Goal: Transaction & Acquisition: Download file/media

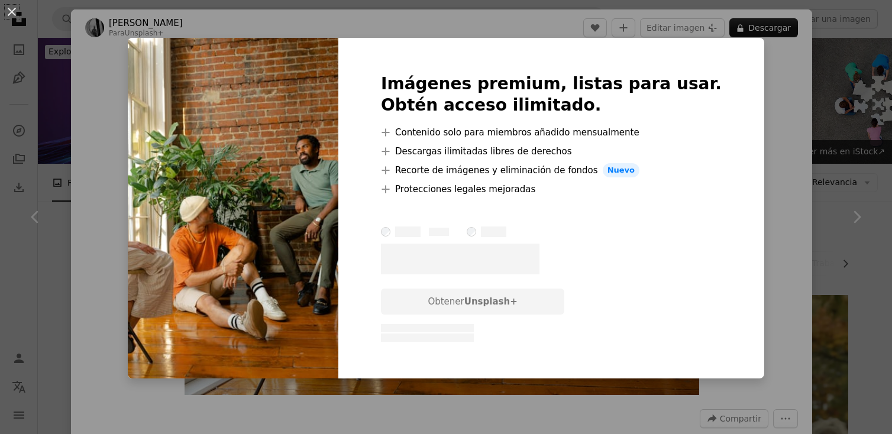
scroll to position [687, 0]
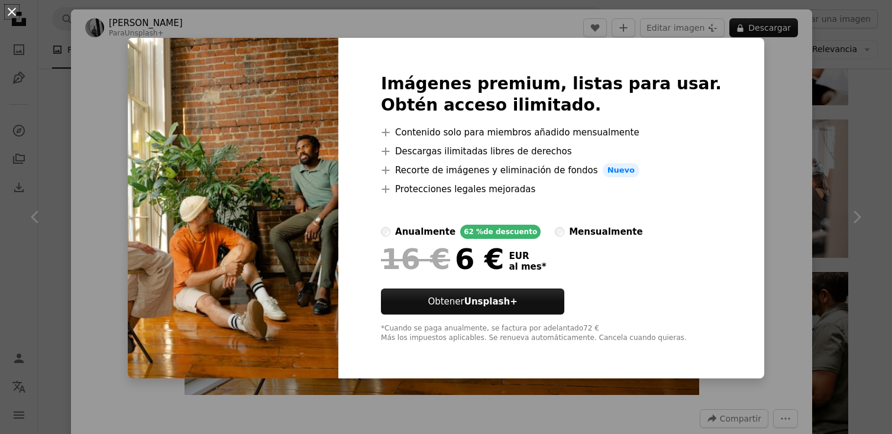
click at [13, 11] on button "An X shape" at bounding box center [12, 12] width 14 height 14
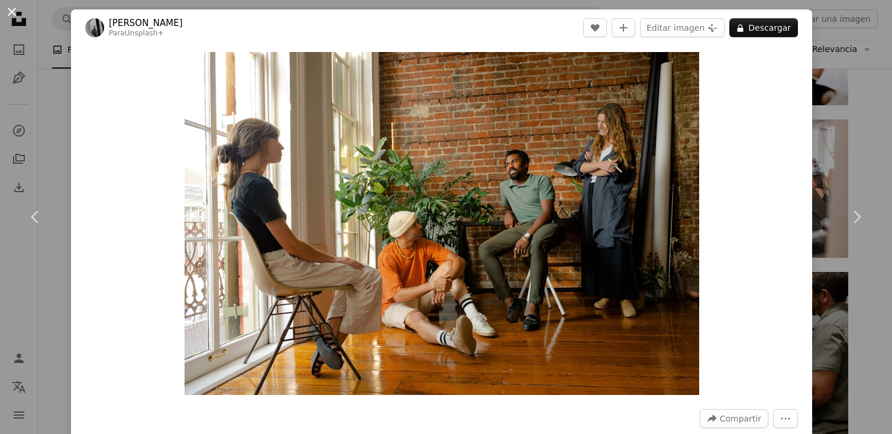
click at [10, 11] on button "An X shape" at bounding box center [12, 12] width 14 height 14
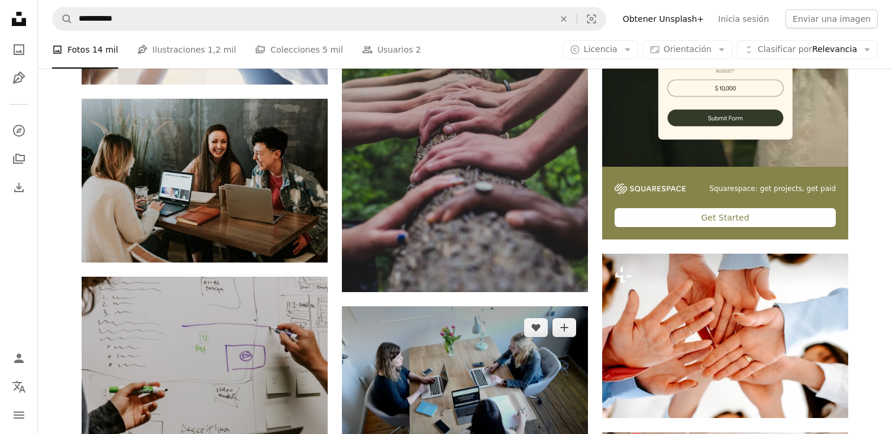
scroll to position [312, 0]
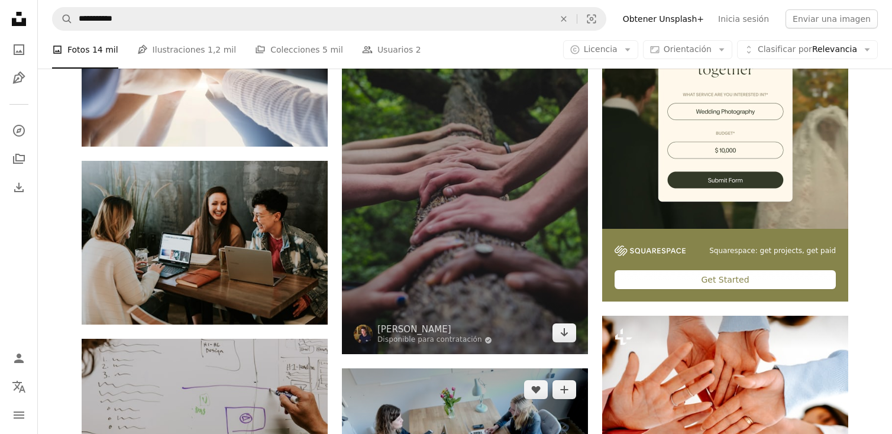
click at [455, 221] on img at bounding box center [465, 168] width 246 height 371
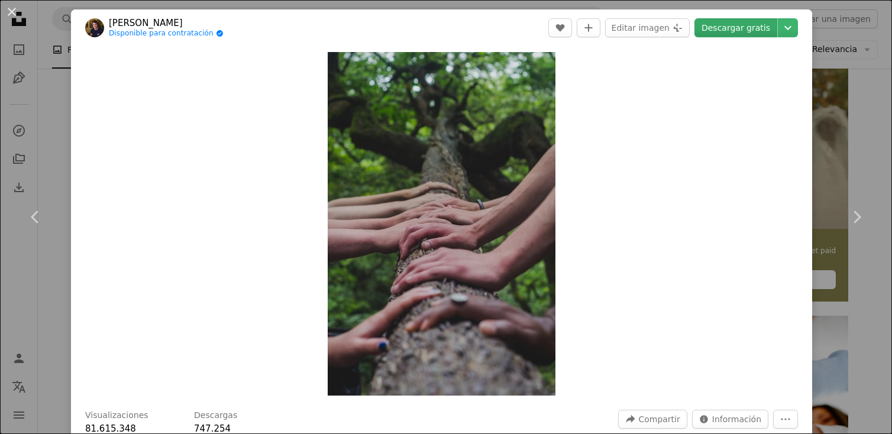
click at [746, 28] on link "Descargar gratis" at bounding box center [735, 27] width 83 height 19
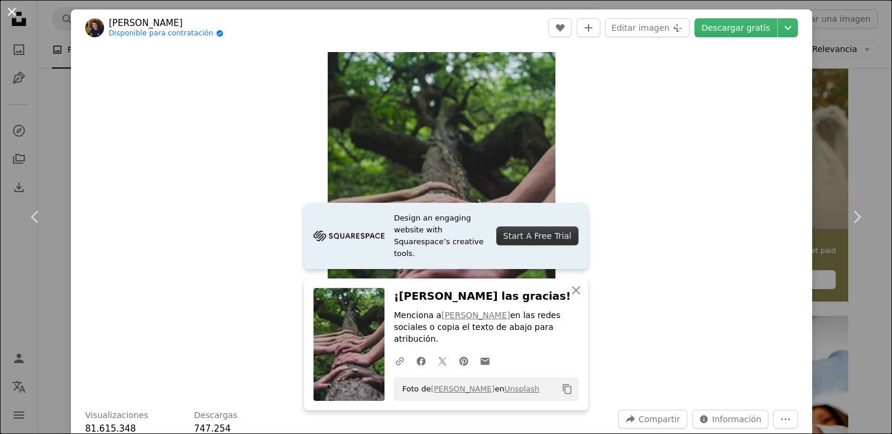
click at [12, 11] on button "An X shape" at bounding box center [12, 12] width 14 height 14
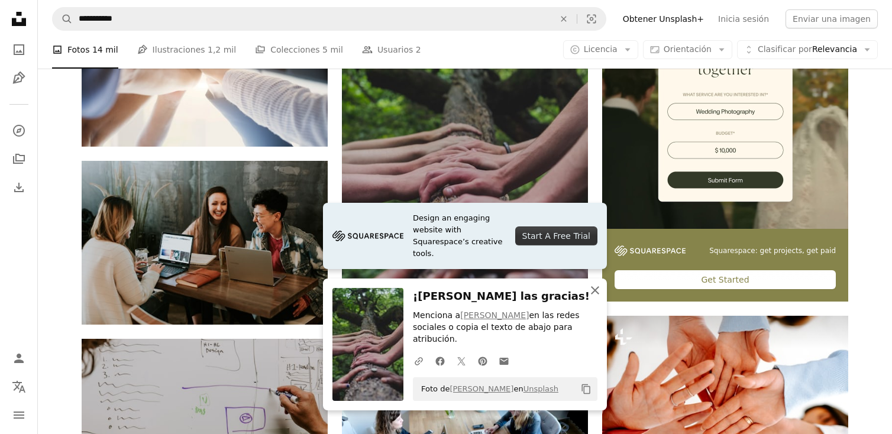
click at [599, 298] on icon "An X shape" at bounding box center [595, 290] width 14 height 14
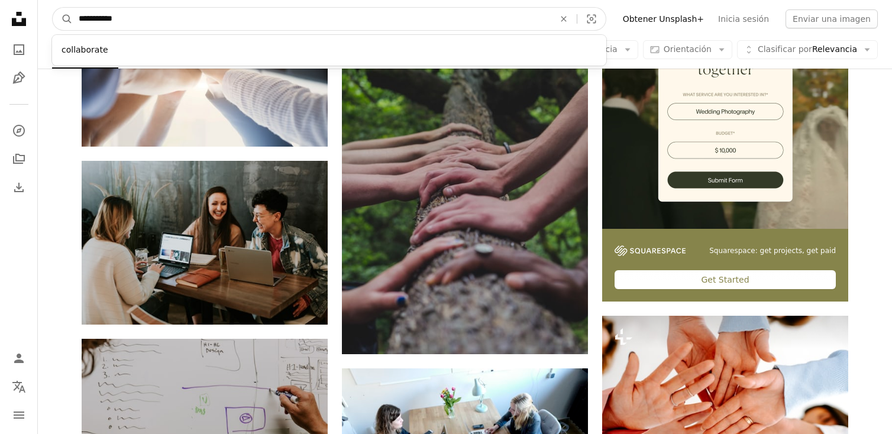
click at [135, 22] on input "**********" at bounding box center [312, 19] width 478 height 22
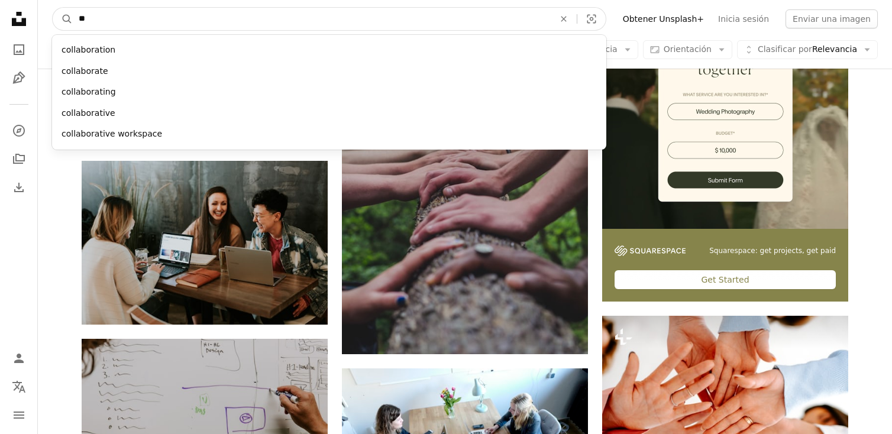
type input "*"
type input "*******"
click button "A magnifying glass" at bounding box center [63, 19] width 20 height 22
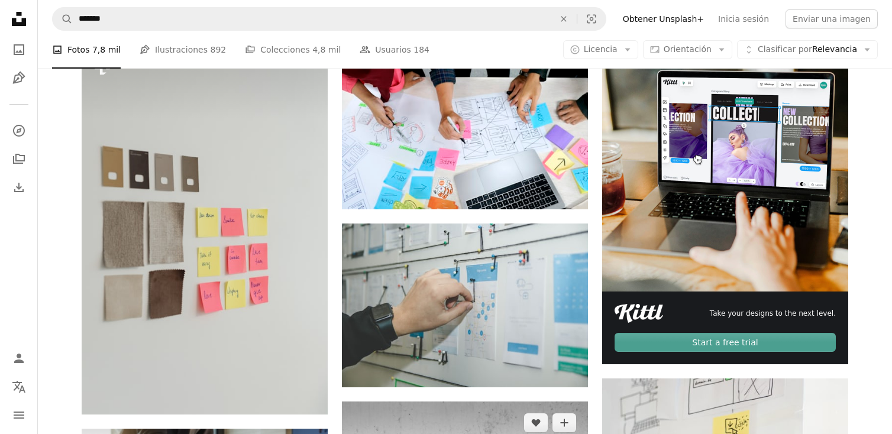
scroll to position [312, 0]
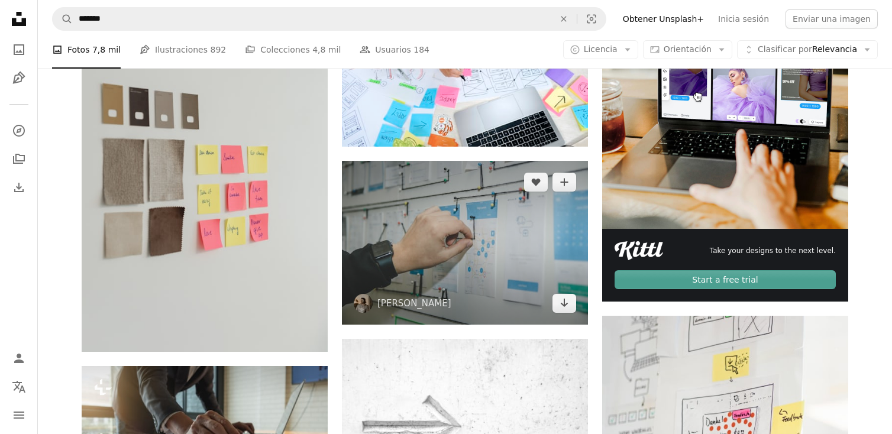
click at [494, 250] on img at bounding box center [465, 243] width 246 height 164
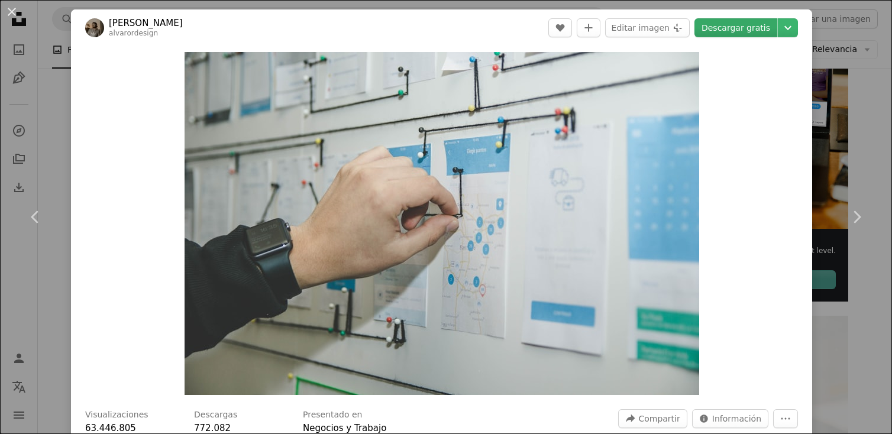
click at [749, 23] on link "Descargar gratis" at bounding box center [735, 27] width 83 height 19
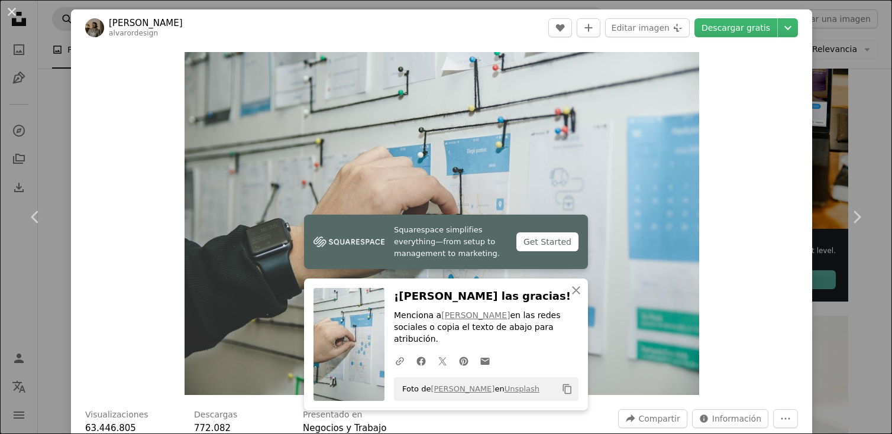
drag, startPoint x: 12, startPoint y: 15, endPoint x: 57, endPoint y: 20, distance: 45.8
click at [13, 15] on button "An X shape" at bounding box center [12, 12] width 14 height 14
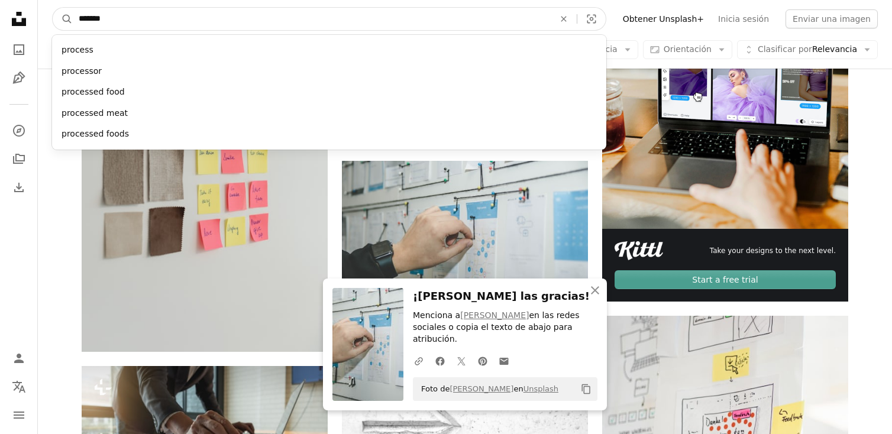
drag, startPoint x: 208, startPoint y: 25, endPoint x: -4, endPoint y: 25, distance: 211.7
click at [73, 25] on input "*******" at bounding box center [312, 19] width 478 height 22
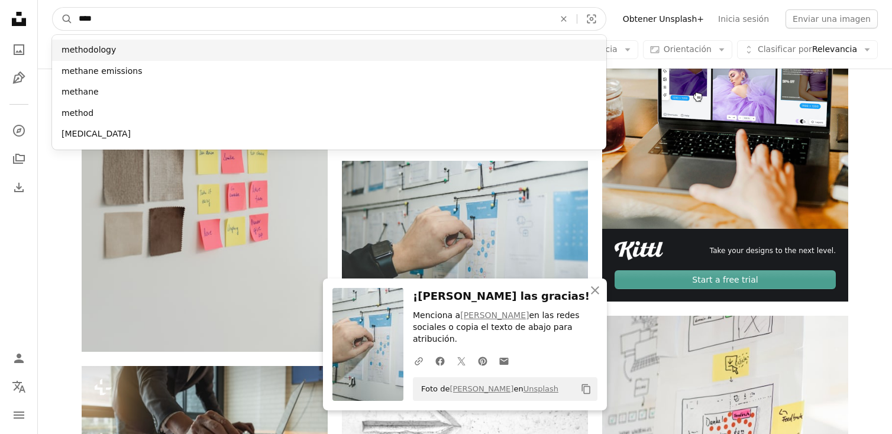
type input "****"
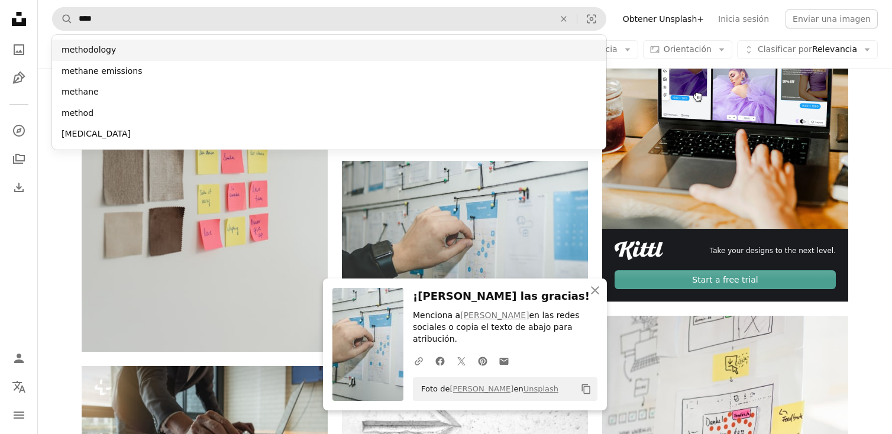
click at [82, 50] on div "methodology" at bounding box center [329, 50] width 554 height 21
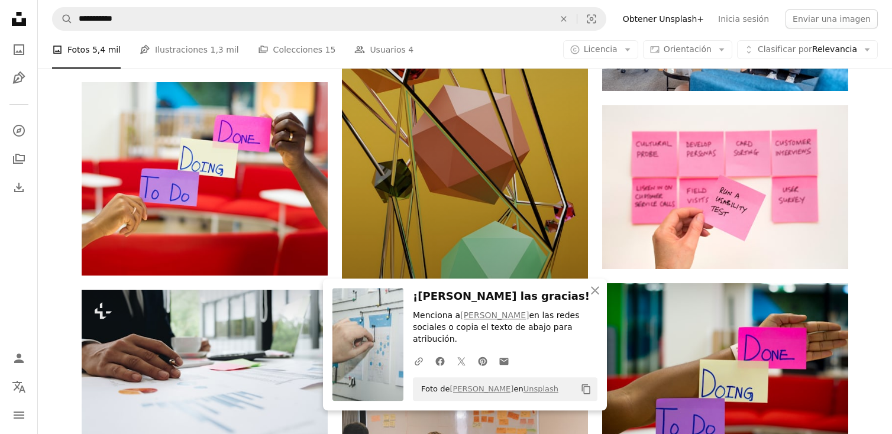
scroll to position [749, 0]
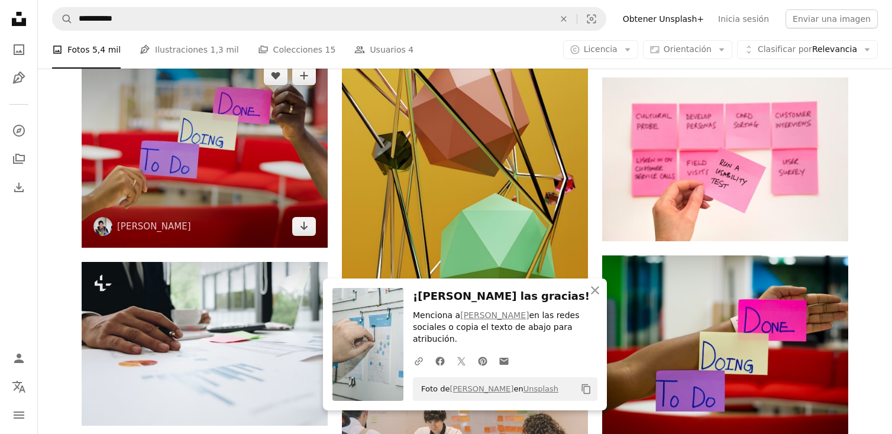
click at [267, 183] on img at bounding box center [205, 150] width 246 height 193
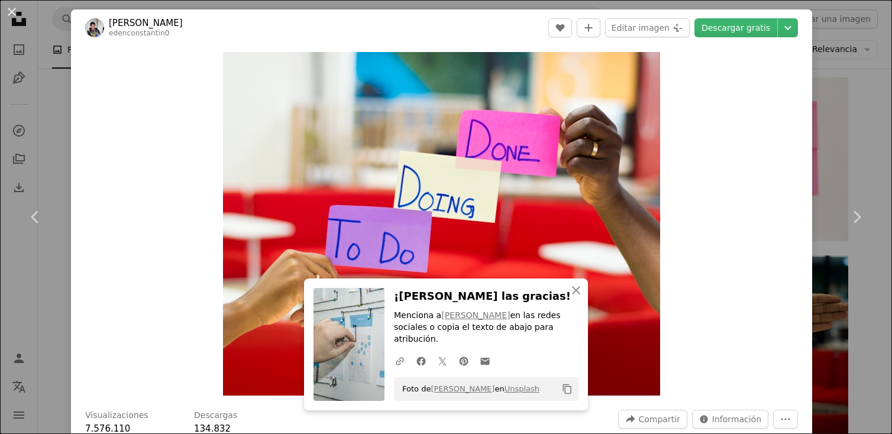
click at [743, 41] on header "[PERSON_NAME] edenconstantin0 A heart A plus sign Editar imagen Plus sign for U…" at bounding box center [441, 27] width 741 height 37
click at [742, 29] on link "Descargar gratis" at bounding box center [735, 27] width 83 height 19
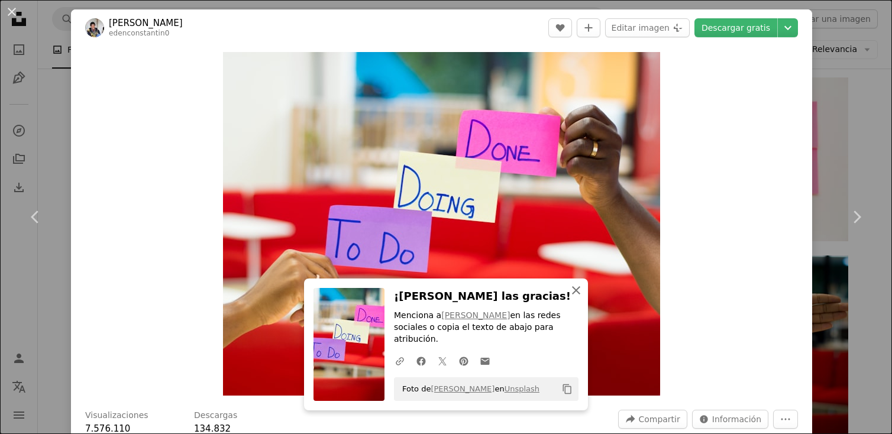
click at [575, 298] on icon "An X shape" at bounding box center [576, 290] width 14 height 14
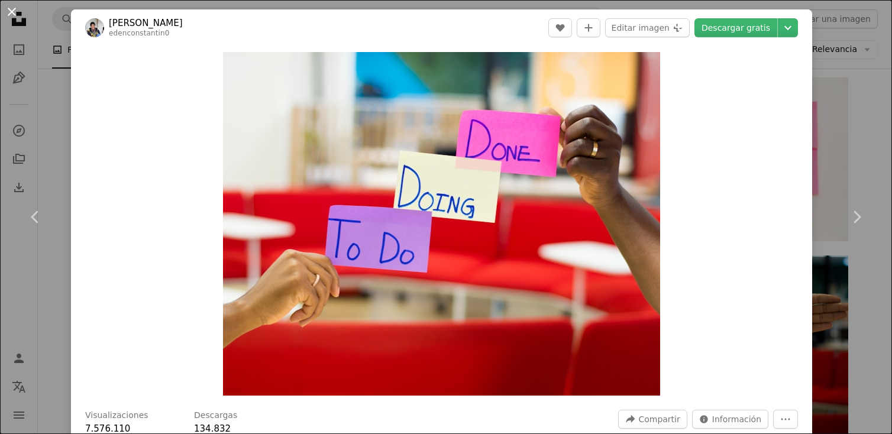
click at [15, 14] on button "An X shape" at bounding box center [12, 12] width 14 height 14
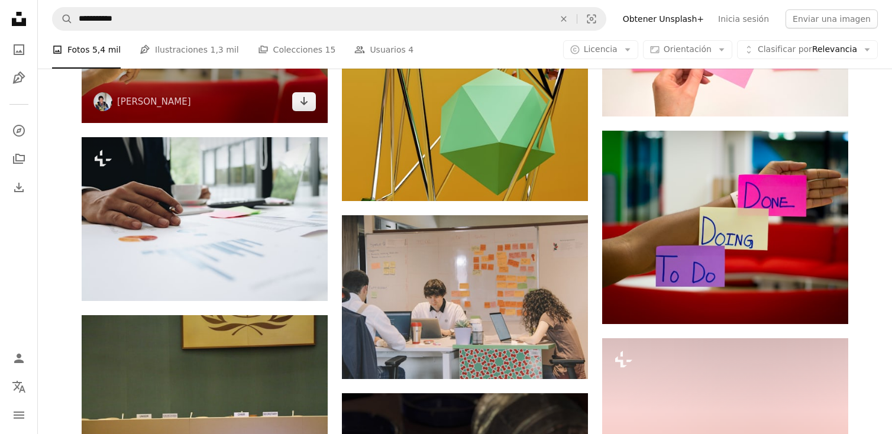
scroll to position [999, 0]
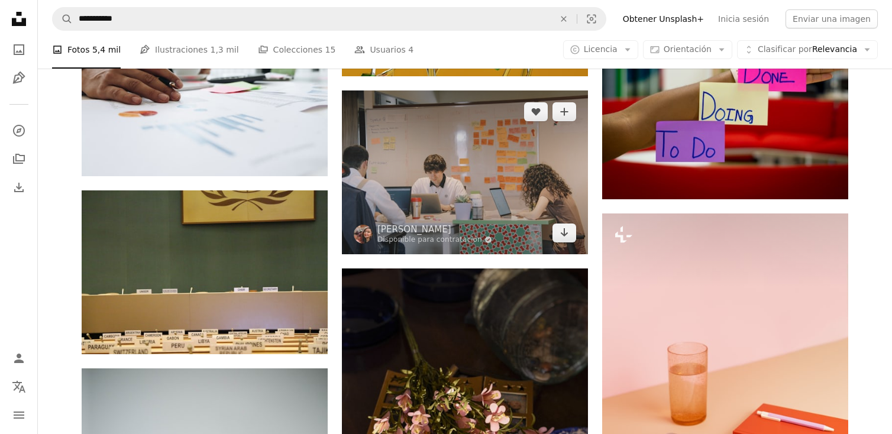
click at [425, 127] on img at bounding box center [465, 172] width 246 height 164
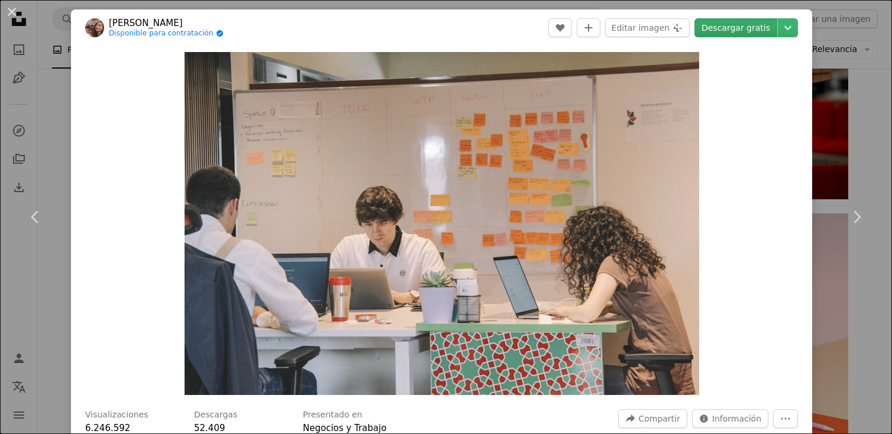
click at [732, 22] on link "Descargar gratis" at bounding box center [735, 27] width 83 height 19
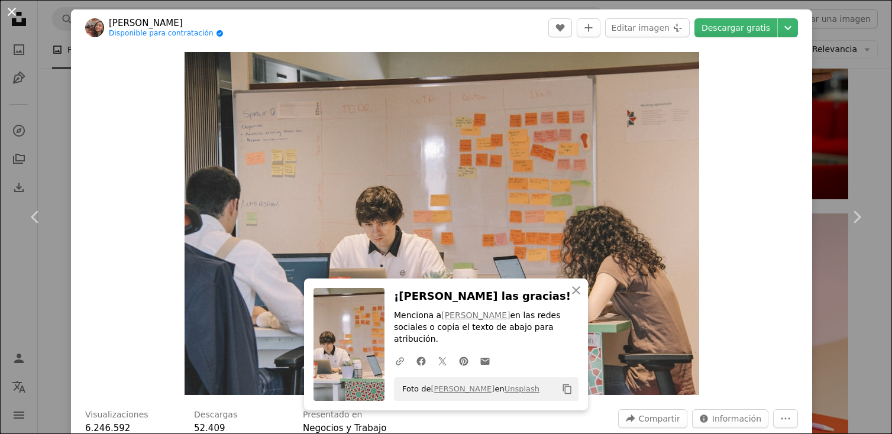
click at [15, 11] on button "An X shape" at bounding box center [12, 12] width 14 height 14
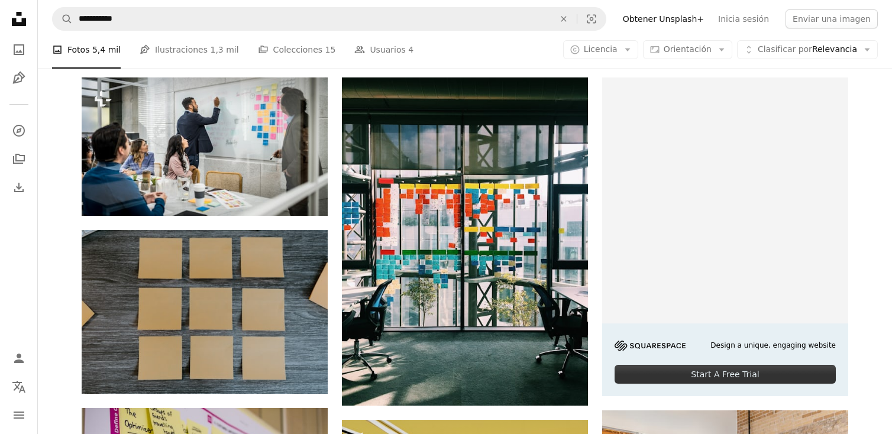
scroll to position [125, 0]
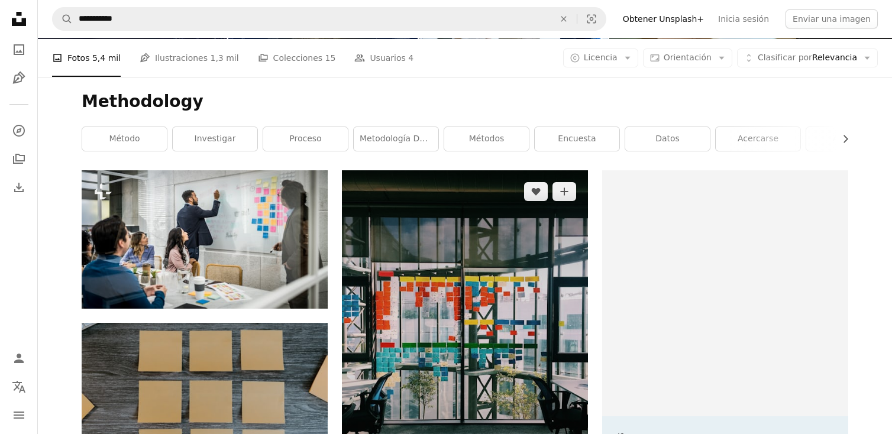
click at [439, 299] on img at bounding box center [465, 334] width 246 height 328
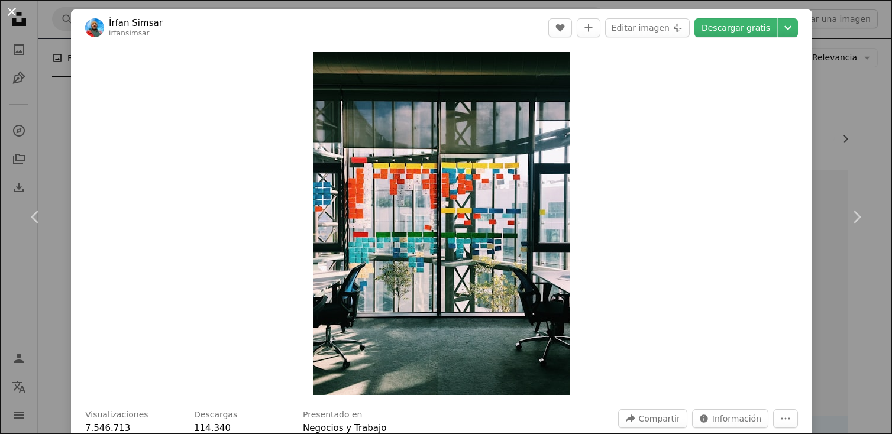
click at [14, 19] on button "An X shape" at bounding box center [12, 12] width 14 height 14
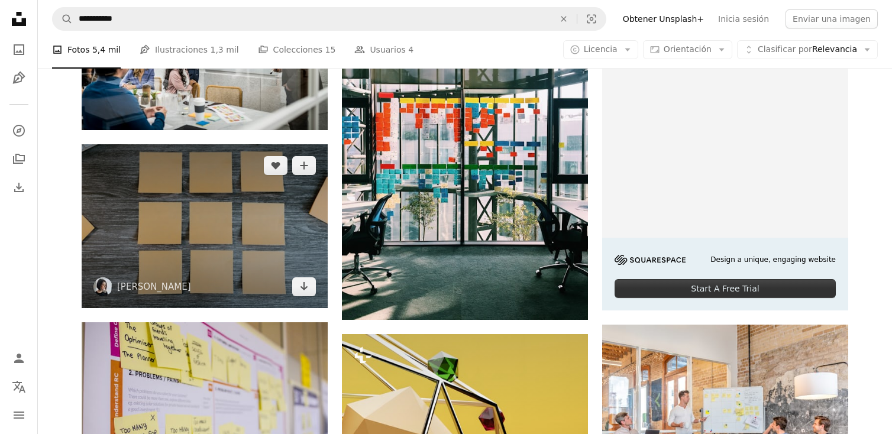
scroll to position [312, 0]
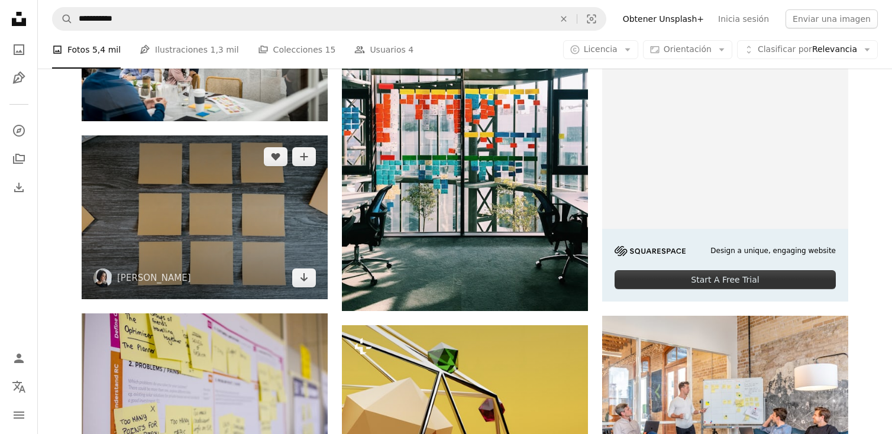
click at [186, 245] on img at bounding box center [205, 217] width 246 height 164
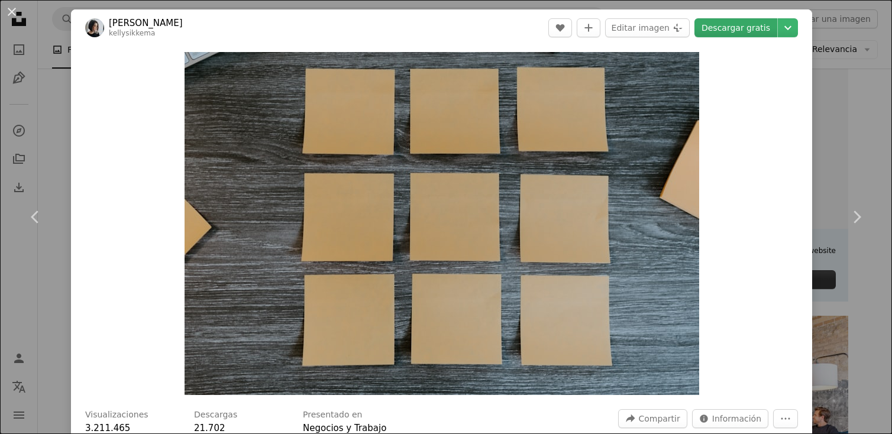
click at [750, 25] on link "Descargar gratis" at bounding box center [735, 27] width 83 height 19
